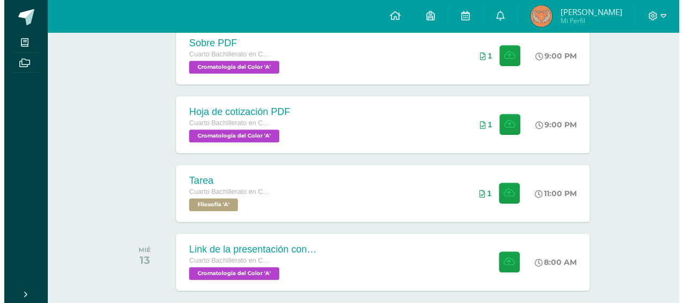
scroll to position [376, 0]
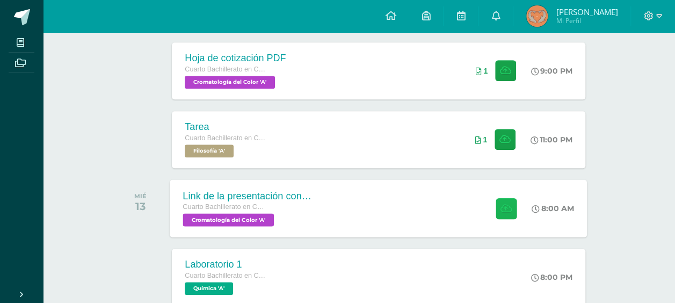
click at [507, 214] on button at bounding box center [506, 208] width 21 height 21
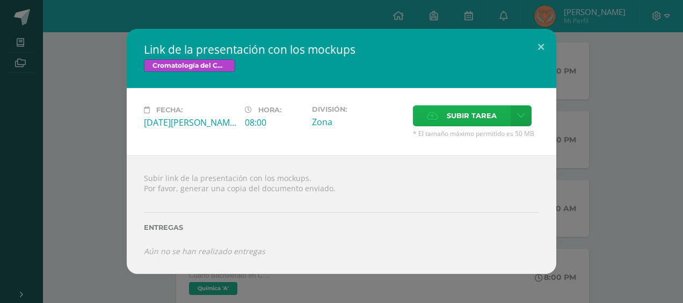
click at [452, 112] on span "Subir tarea" at bounding box center [472, 116] width 50 height 20
click at [0, 0] on input "Subir tarea" at bounding box center [0, 0] width 0 height 0
click at [519, 119] on icon at bounding box center [521, 115] width 8 height 9
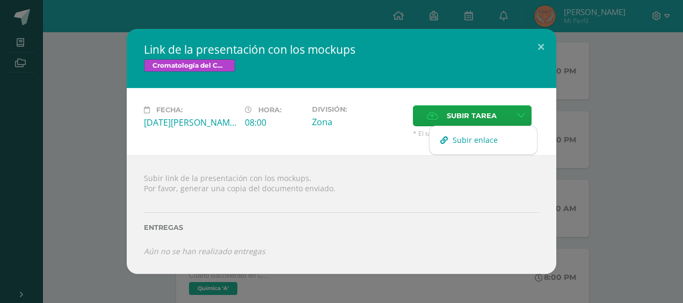
click at [519, 146] on link "Subir enlace" at bounding box center [483, 140] width 107 height 17
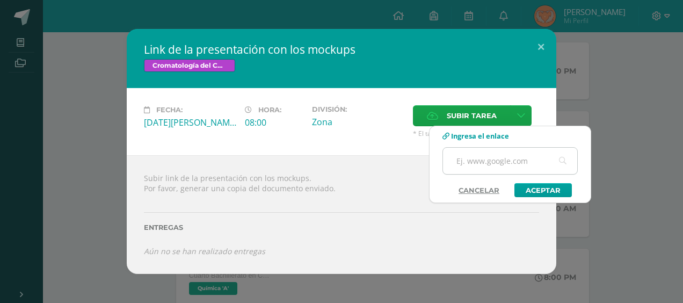
click at [521, 165] on input "text" at bounding box center [510, 161] width 134 height 26
paste input "[URL][DOMAIN_NAME]"
type input "[URL][DOMAIN_NAME]"
click at [548, 189] on link "Aceptar" at bounding box center [542, 190] width 57 height 14
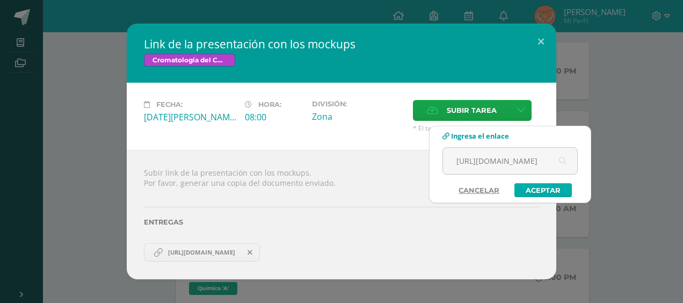
scroll to position [0, 0]
click at [548, 189] on link "Aceptar" at bounding box center [542, 190] width 57 height 14
click at [495, 188] on link "Cancelar" at bounding box center [479, 190] width 62 height 14
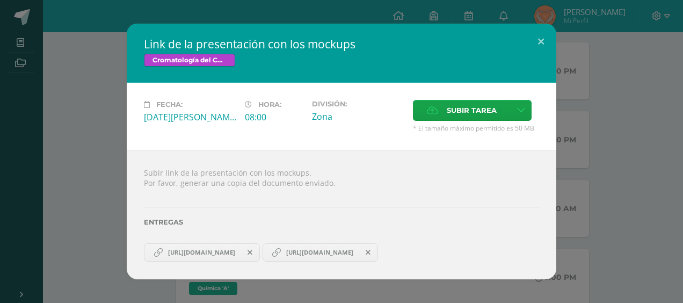
click at [377, 250] on span at bounding box center [368, 252] width 18 height 12
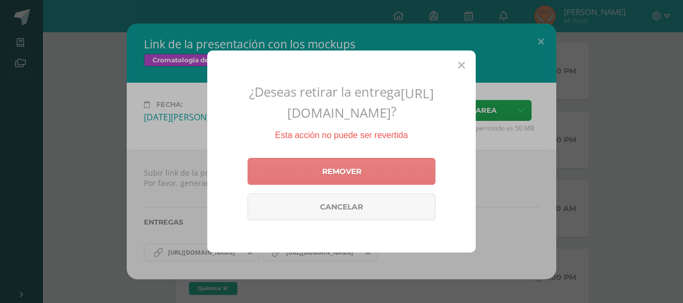
click at [393, 180] on link "Remover" at bounding box center [342, 171] width 188 height 27
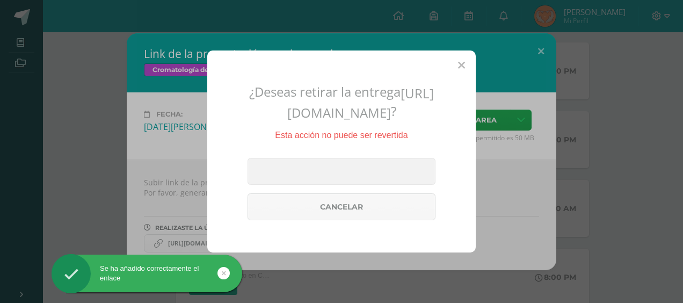
click at [536, 202] on div "¿Deseas retirar la entrega [URL][DOMAIN_NAME] ? Esta acción no puede ser revert…" at bounding box center [341, 151] width 683 height 303
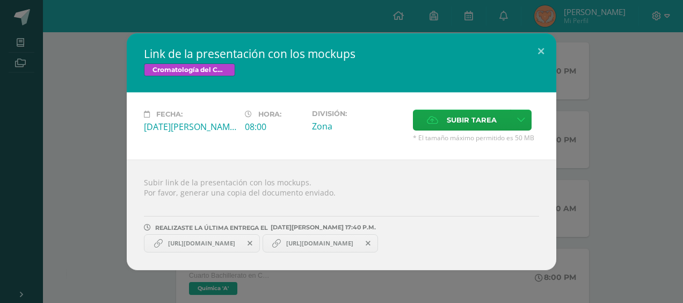
click at [370, 239] on icon at bounding box center [368, 243] width 5 height 8
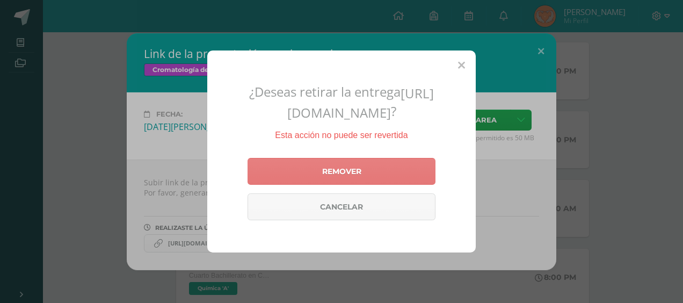
click at [420, 180] on link "Remover" at bounding box center [342, 171] width 188 height 27
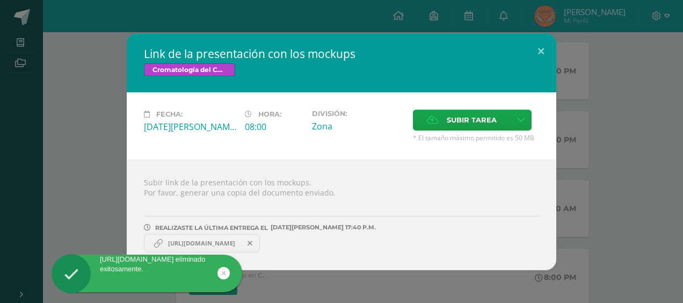
click at [237, 236] on link "[URL][DOMAIN_NAME]" at bounding box center [202, 243] width 116 height 18
click at [237, 242] on span "[URL][DOMAIN_NAME]" at bounding box center [202, 243] width 78 height 9
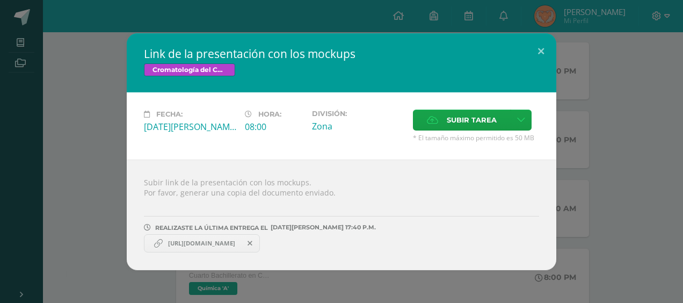
click at [237, 243] on span "[URL][DOMAIN_NAME]" at bounding box center [202, 243] width 78 height 9
drag, startPoint x: 237, startPoint y: 243, endPoint x: 213, endPoint y: 241, distance: 24.8
click at [213, 241] on span "[URL][DOMAIN_NAME]" at bounding box center [202, 243] width 78 height 9
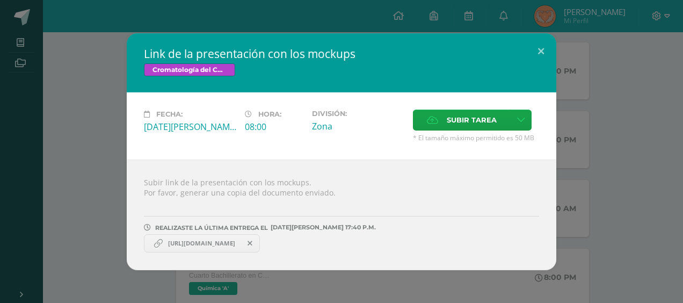
click at [213, 241] on span "[URL][DOMAIN_NAME]" at bounding box center [202, 243] width 78 height 9
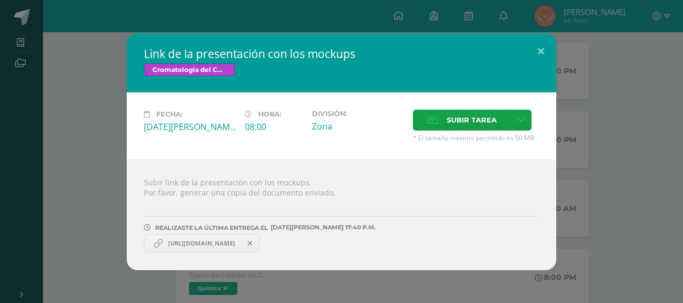
click at [213, 241] on span "[URL][DOMAIN_NAME]" at bounding box center [202, 243] width 78 height 9
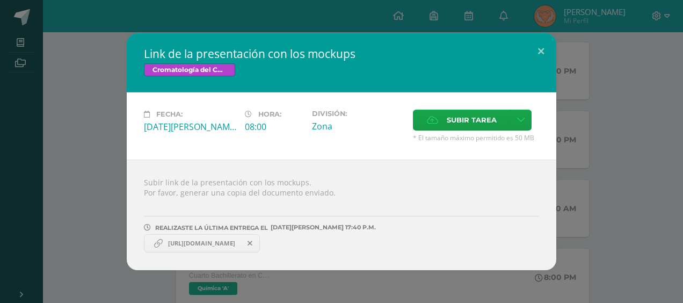
click at [213, 241] on span "[URL][DOMAIN_NAME]" at bounding box center [202, 243] width 78 height 9
drag, startPoint x: 213, startPoint y: 241, endPoint x: 161, endPoint y: 242, distance: 51.6
click at [161, 242] on icon at bounding box center [158, 243] width 9 height 9
click at [160, 242] on icon at bounding box center [158, 243] width 9 height 9
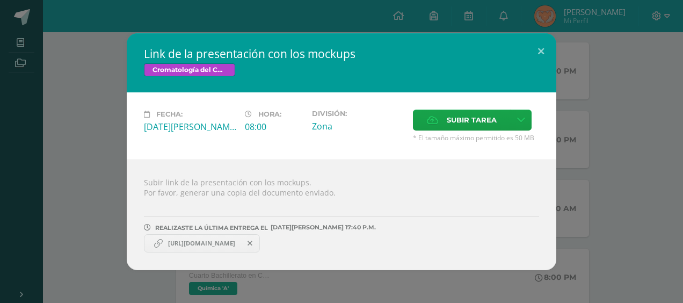
click at [160, 242] on icon at bounding box center [158, 243] width 9 height 9
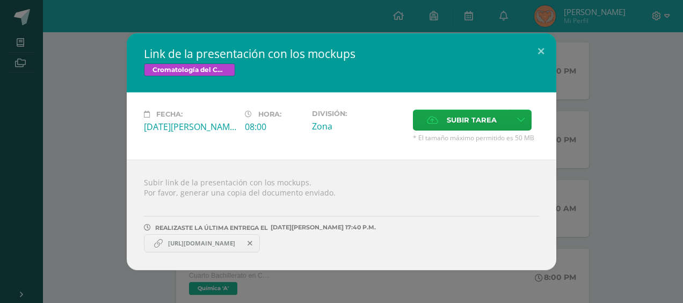
click at [160, 242] on icon at bounding box center [158, 243] width 9 height 9
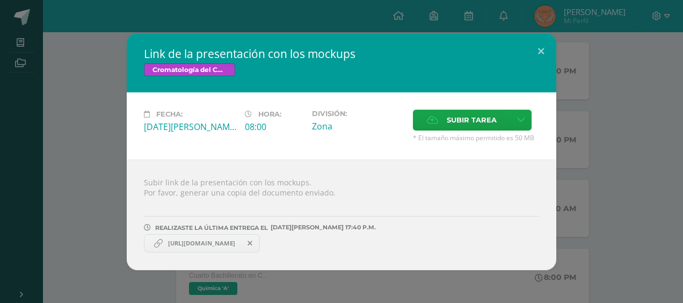
click at [616, 171] on div "Link de la presentación con los mockups Cromatología del Color Fecha: [DATE][PE…" at bounding box center [341, 151] width 674 height 237
